Goal: Task Accomplishment & Management: Complete application form

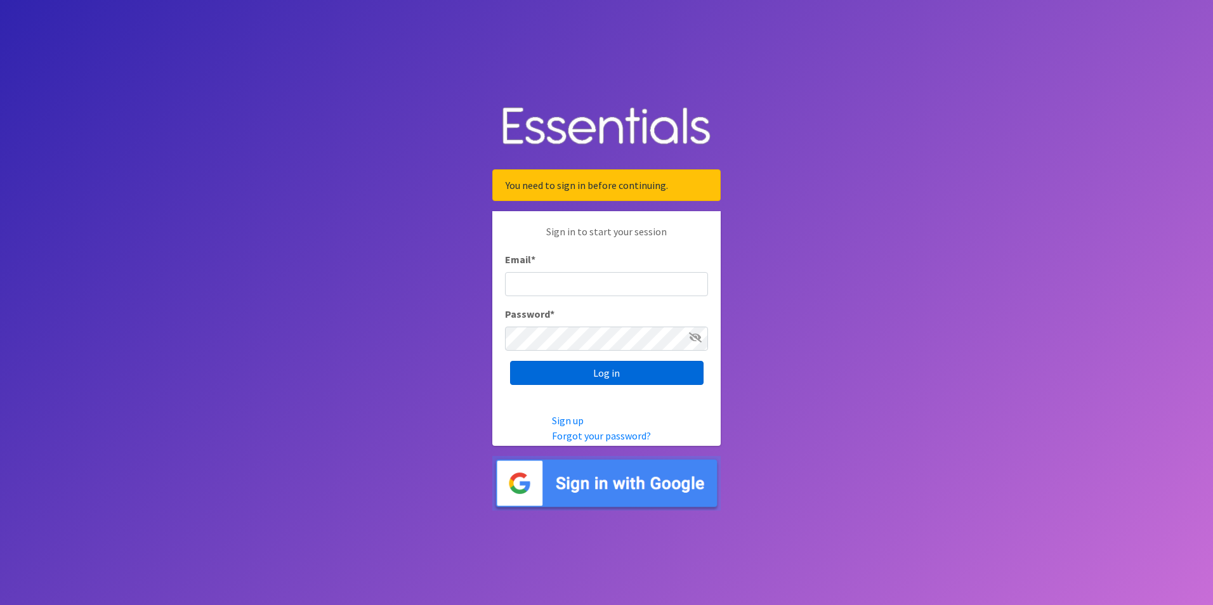
type input "[PERSON_NAME][EMAIL_ADDRESS][PERSON_NAME][DOMAIN_NAME]"
click at [612, 372] on input "Log in" at bounding box center [607, 373] width 194 height 24
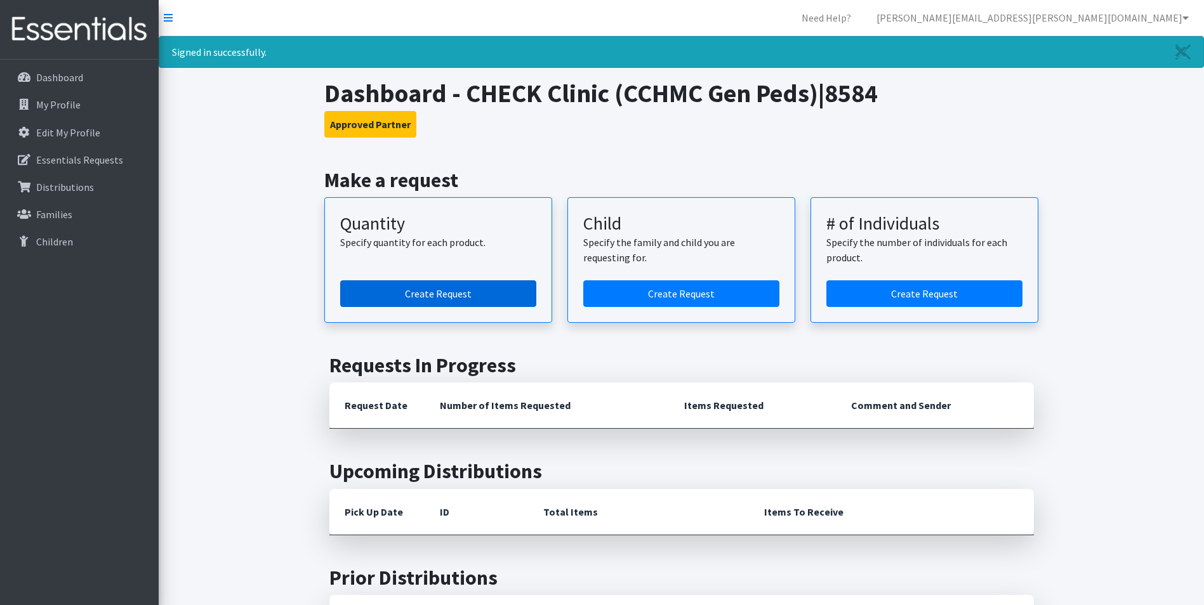
click at [440, 294] on link "Create Request" at bounding box center [438, 293] width 196 height 27
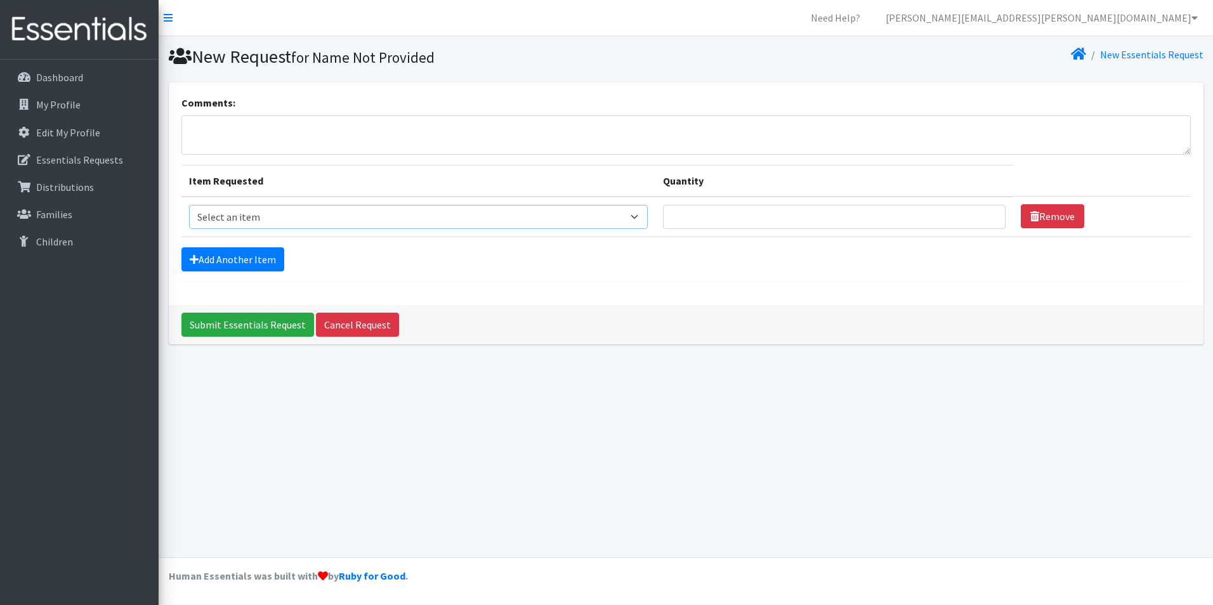
click at [640, 214] on select "Select an item Fly&Dry Potty Kit- 2T/3T Boy Fly&Dry Potty Kit- 2T/3T Girl Kids …" at bounding box center [418, 217] width 459 height 24
select select "1213"
click at [189, 205] on select "Select an item Fly&Dry Potty Kit- 2T/3T Boy Fly&Dry Potty Kit- 2T/3T Girl Kids …" at bounding box center [418, 217] width 459 height 24
click at [872, 214] on input "Quantity" at bounding box center [834, 217] width 343 height 24
type input "200"
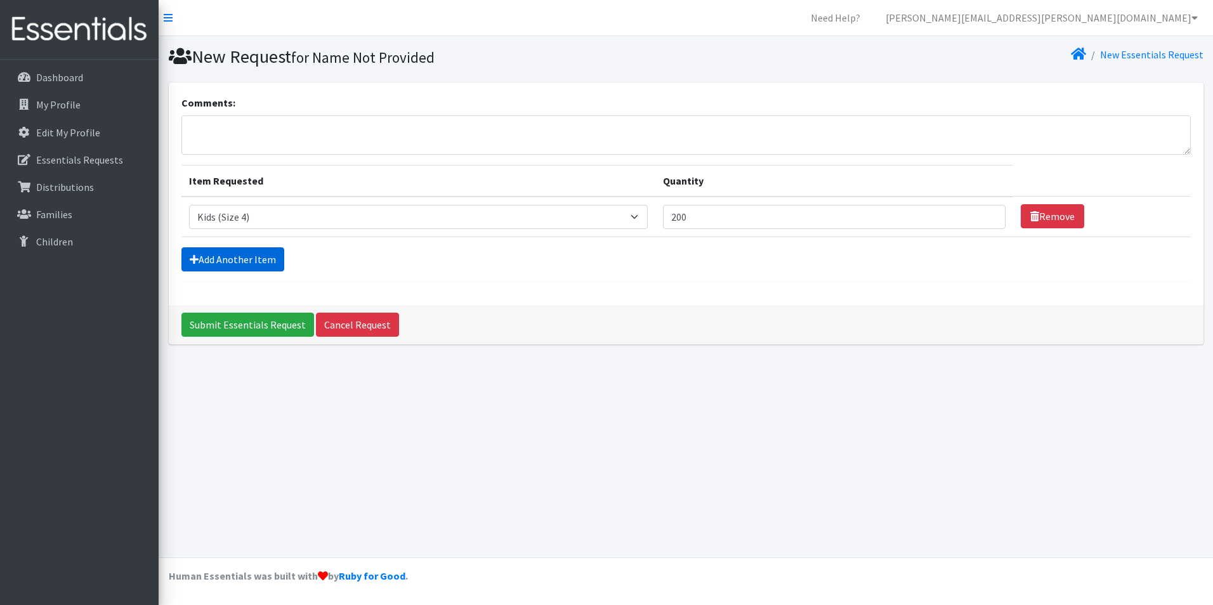
click at [223, 256] on link "Add Another Item" at bounding box center [232, 259] width 103 height 24
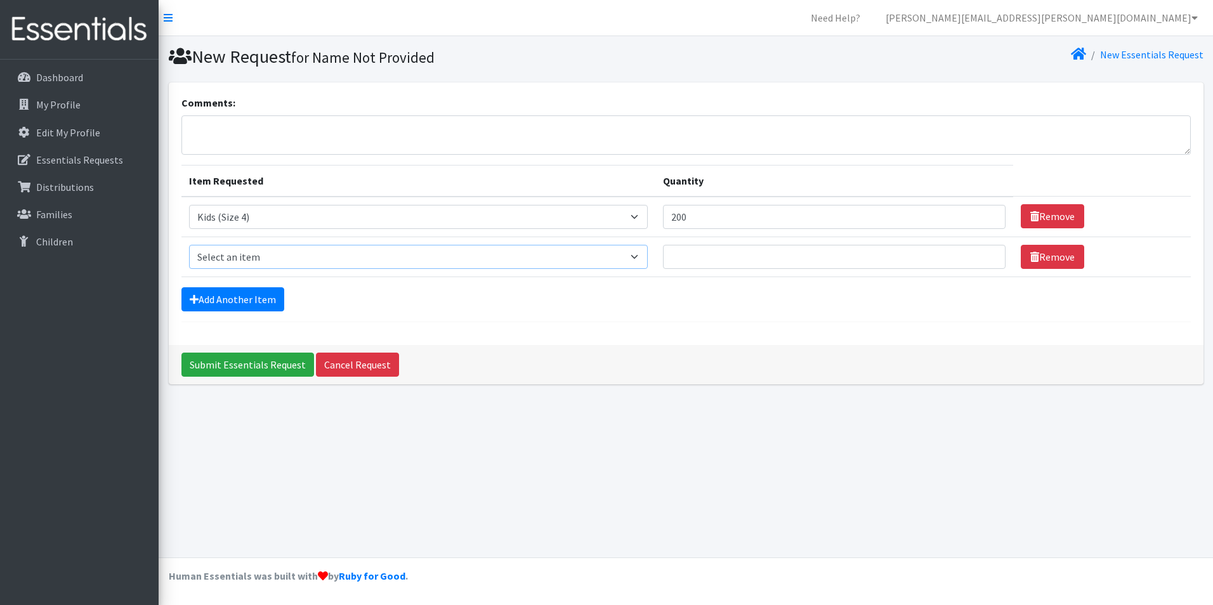
click at [643, 261] on select "Select an item Fly&Dry Potty Kit- 2T/3T Boy Fly&Dry Potty Kit- 2T/3T Girl Kids …" at bounding box center [418, 257] width 459 height 24
select select "1214"
click at [189, 245] on select "Select an item Fly&Dry Potty Kit- 2T/3T Boy Fly&Dry Potty Kit- 2T/3T Girl Kids …" at bounding box center [418, 257] width 459 height 24
click at [711, 255] on input "Quantity" at bounding box center [834, 257] width 343 height 24
type input "50"
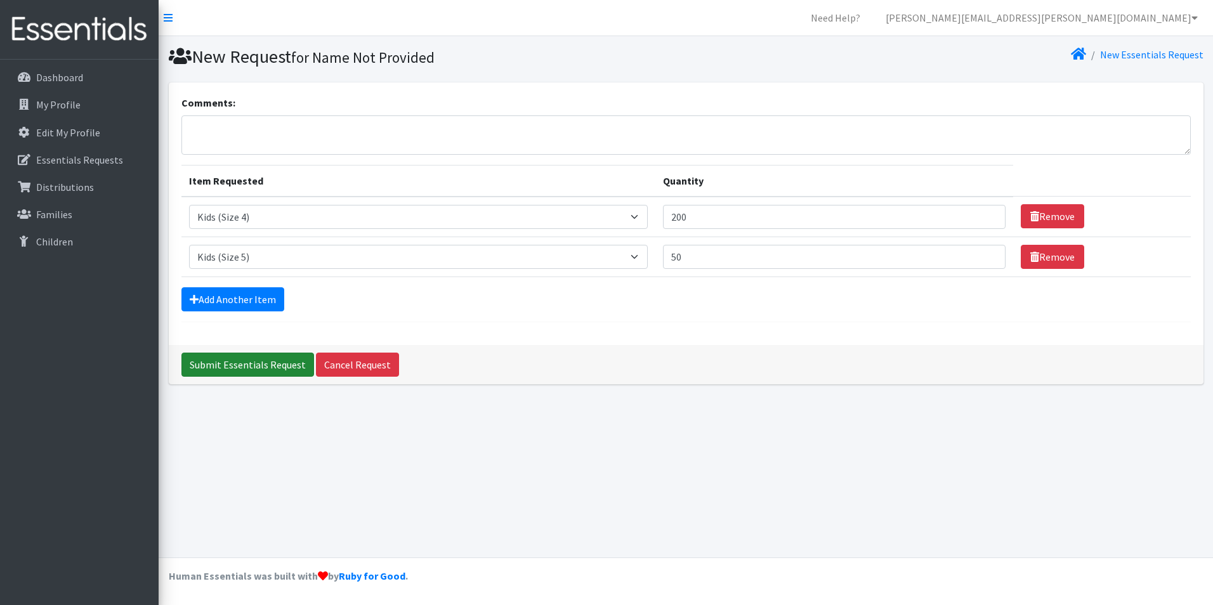
click at [216, 362] on input "Submit Essentials Request" at bounding box center [247, 365] width 133 height 24
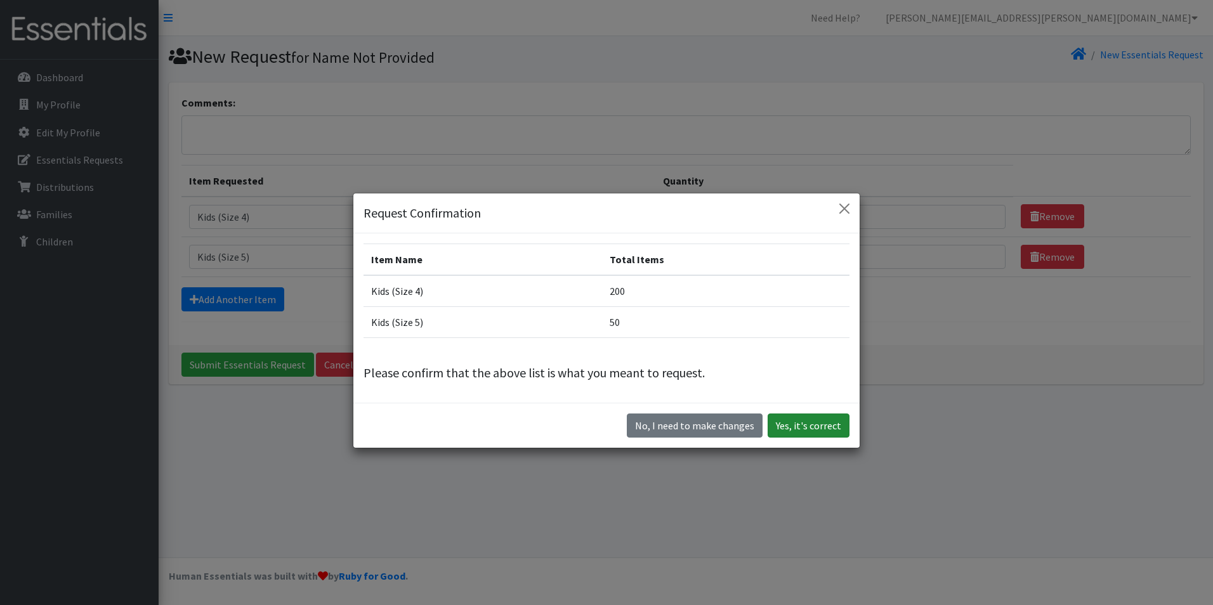
click at [796, 424] on button "Yes, it's correct" at bounding box center [809, 426] width 82 height 24
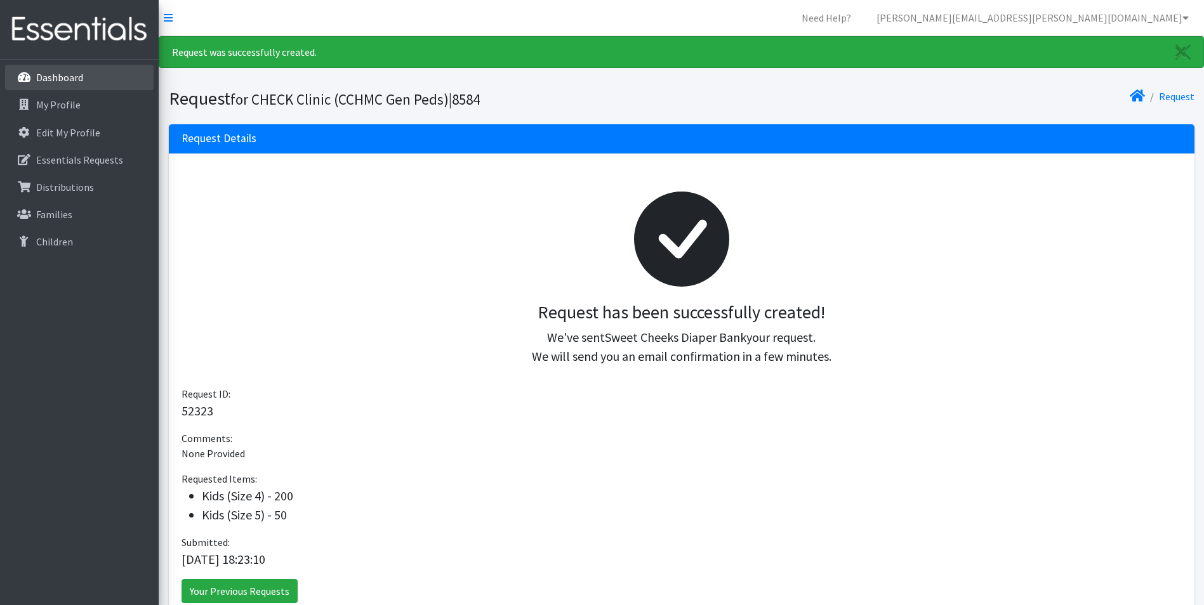
click at [55, 74] on p "Dashboard" at bounding box center [59, 77] width 47 height 13
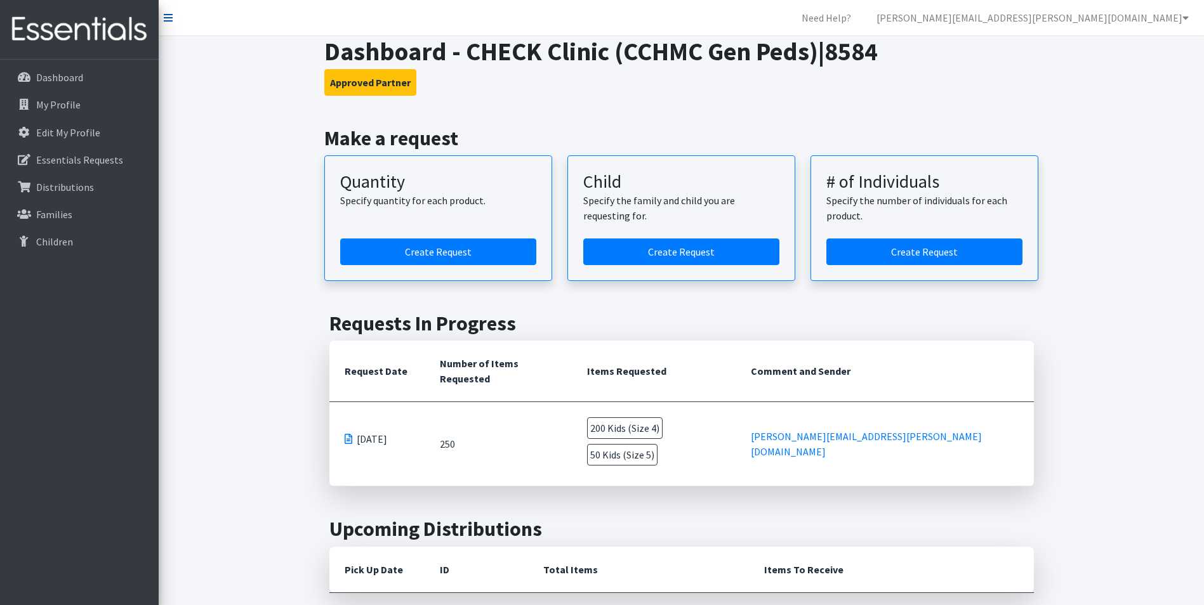
click at [169, 12] on link at bounding box center [168, 17] width 9 height 15
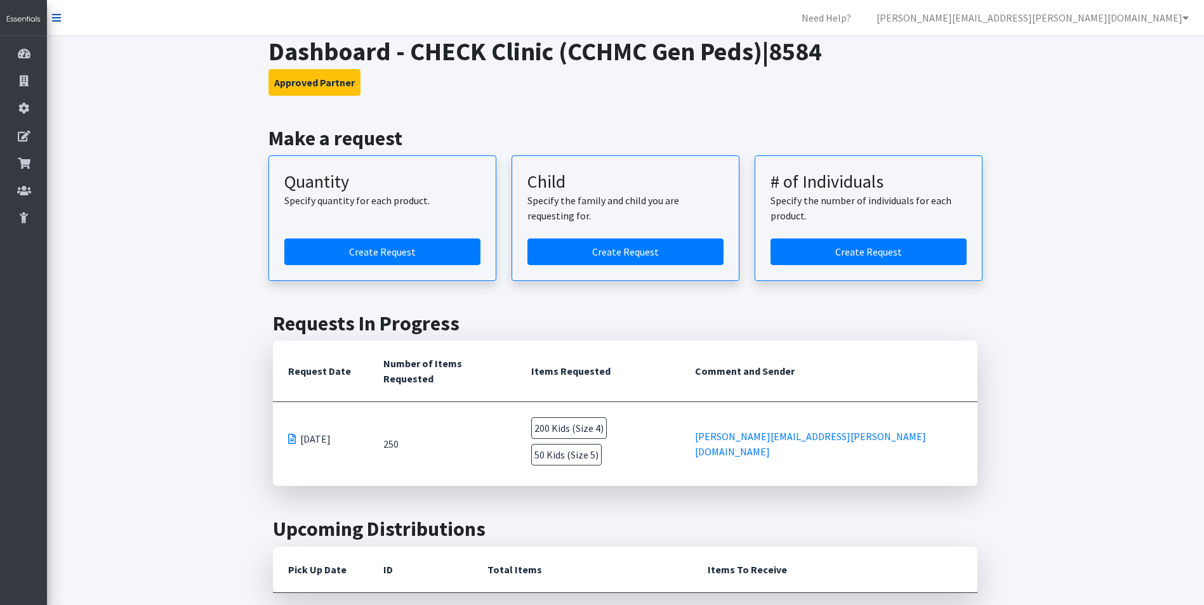
click at [54, 16] on icon at bounding box center [56, 18] width 9 height 10
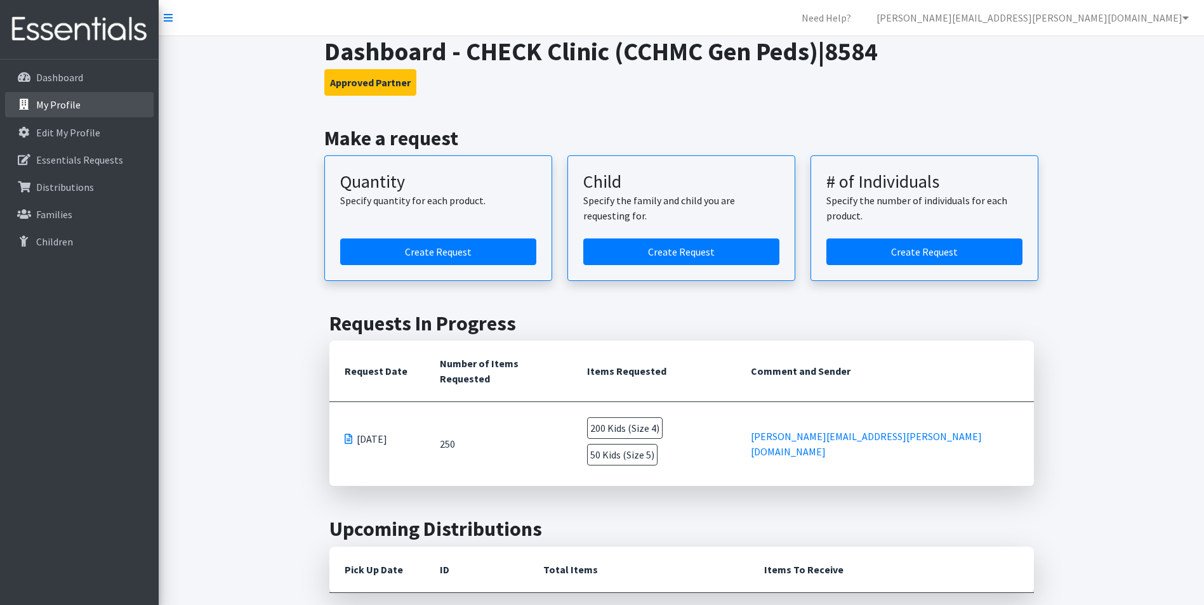
click at [67, 109] on p "My Profile" at bounding box center [58, 104] width 44 height 13
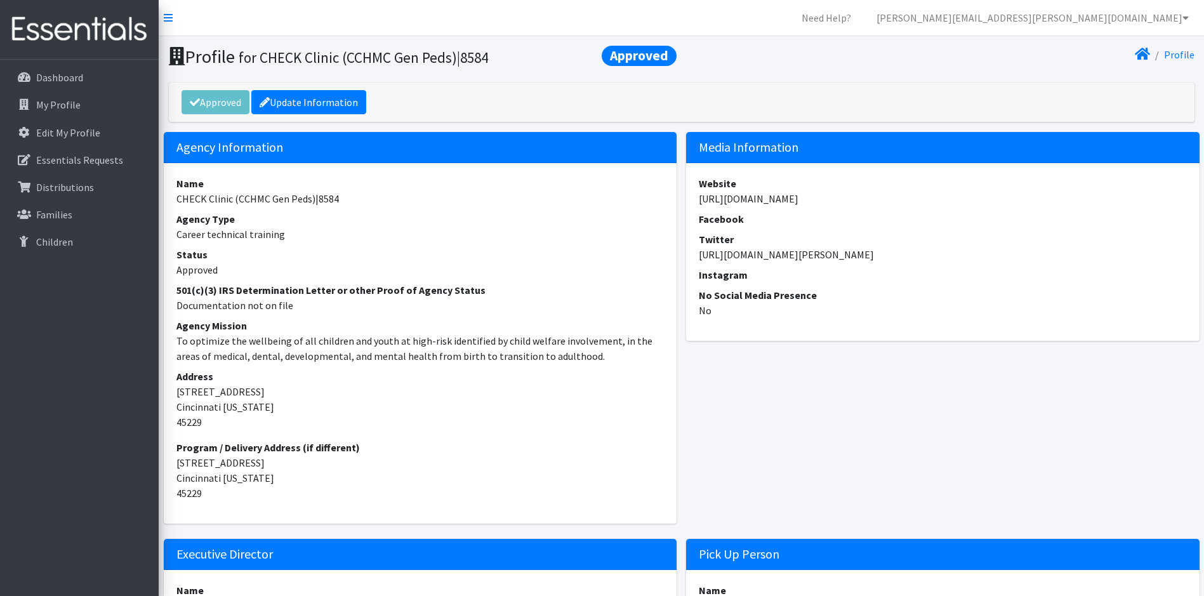
click at [75, 28] on img at bounding box center [79, 29] width 148 height 43
click at [1183, 16] on icon at bounding box center [1185, 18] width 6 height 10
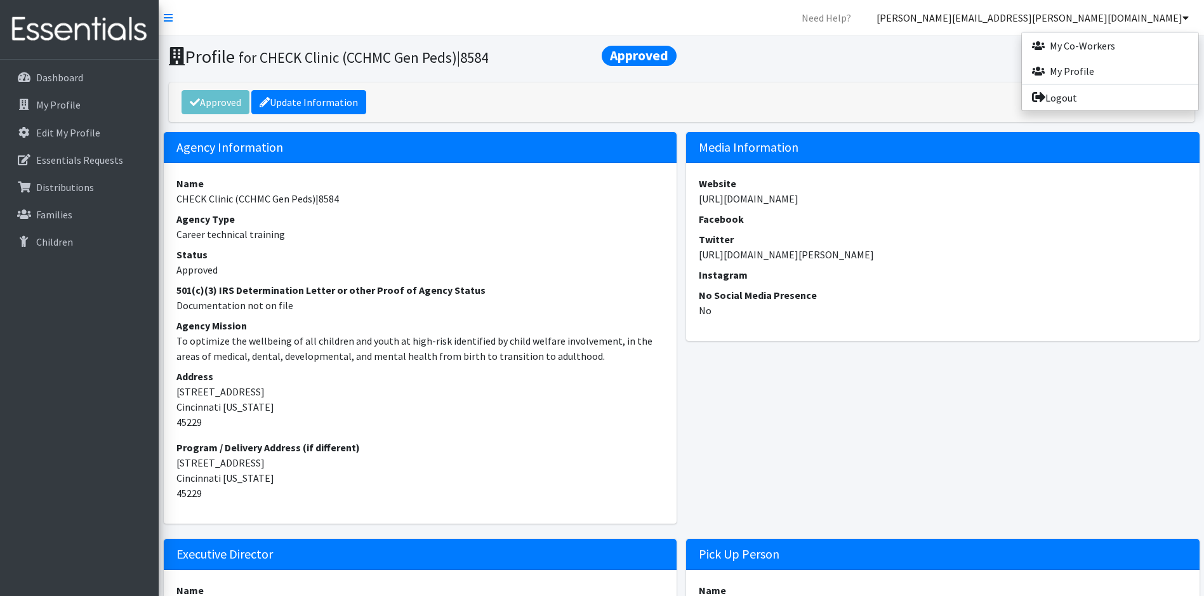
click at [905, 105] on div "Approved Update Information" at bounding box center [681, 101] width 1025 height 39
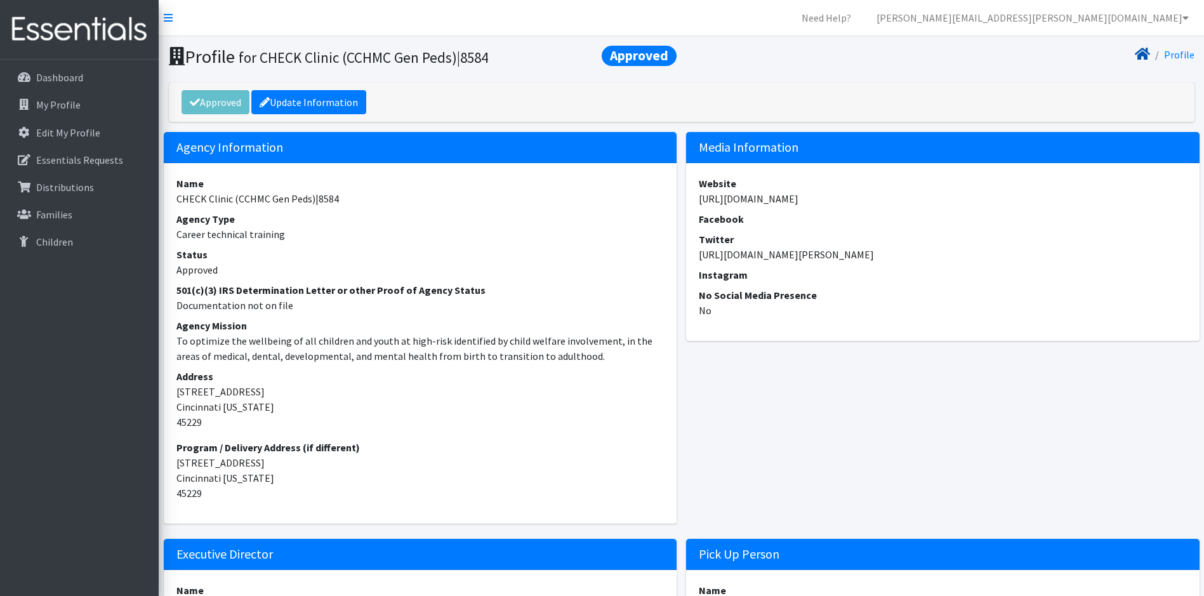
click at [1142, 55] on icon at bounding box center [1141, 54] width 15 height 10
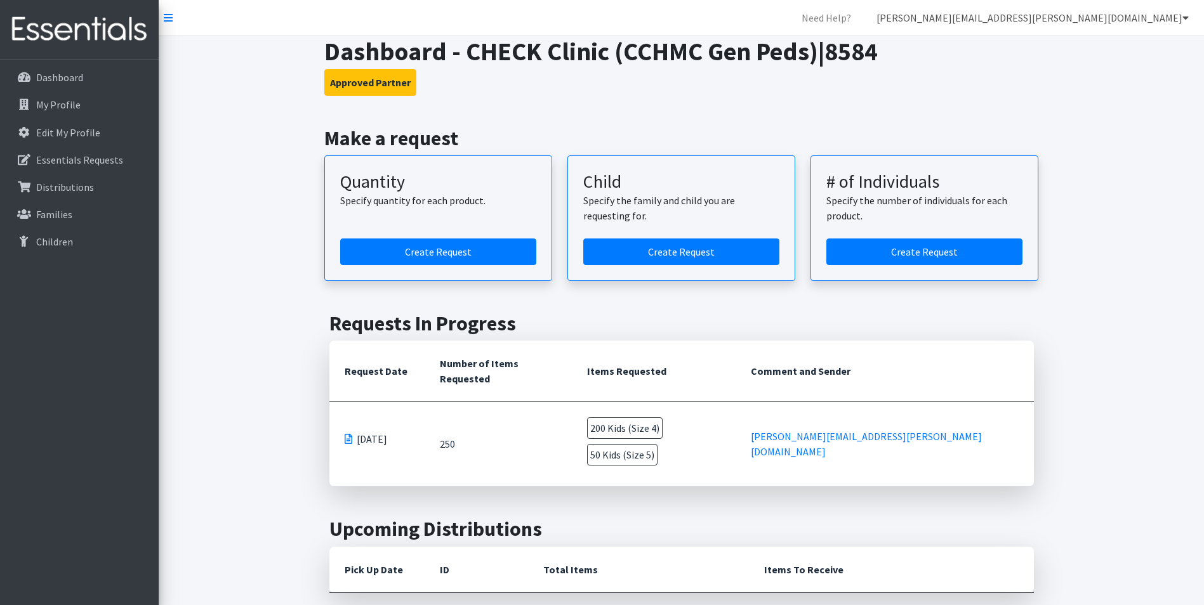
click at [1134, 20] on link "[PERSON_NAME][EMAIL_ADDRESS][PERSON_NAME][DOMAIN_NAME]" at bounding box center [1032, 17] width 332 height 25
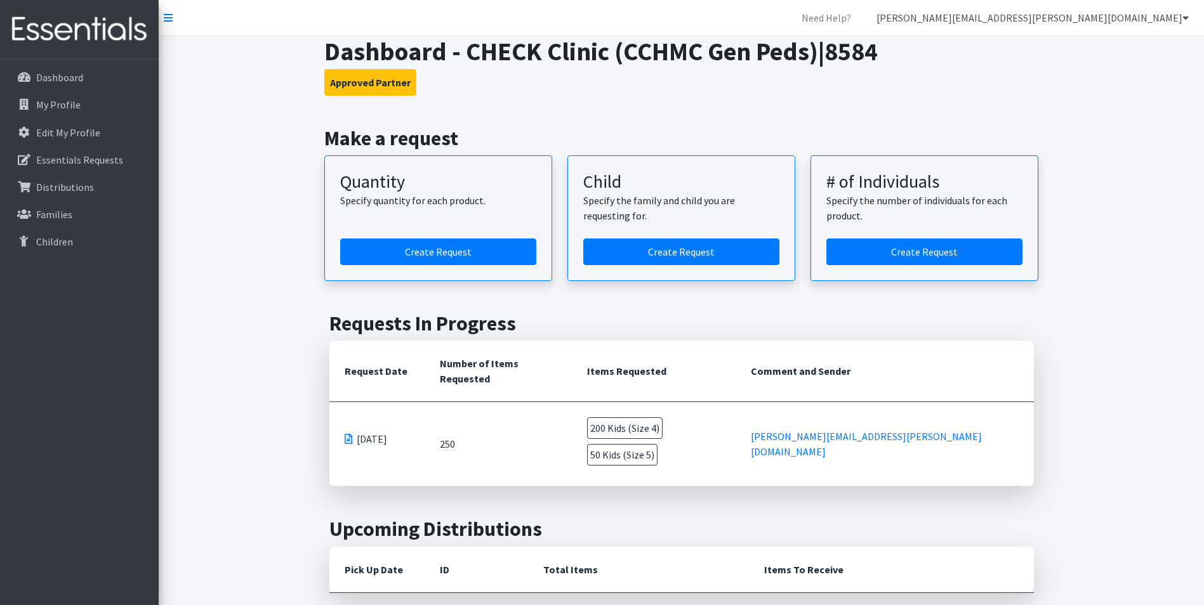
click at [1146, 18] on link "[PERSON_NAME][EMAIL_ADDRESS][PERSON_NAME][DOMAIN_NAME]" at bounding box center [1032, 17] width 332 height 25
click at [1060, 99] on link "Logout" at bounding box center [1110, 97] width 176 height 25
